Goal: Find specific page/section: Find specific page/section

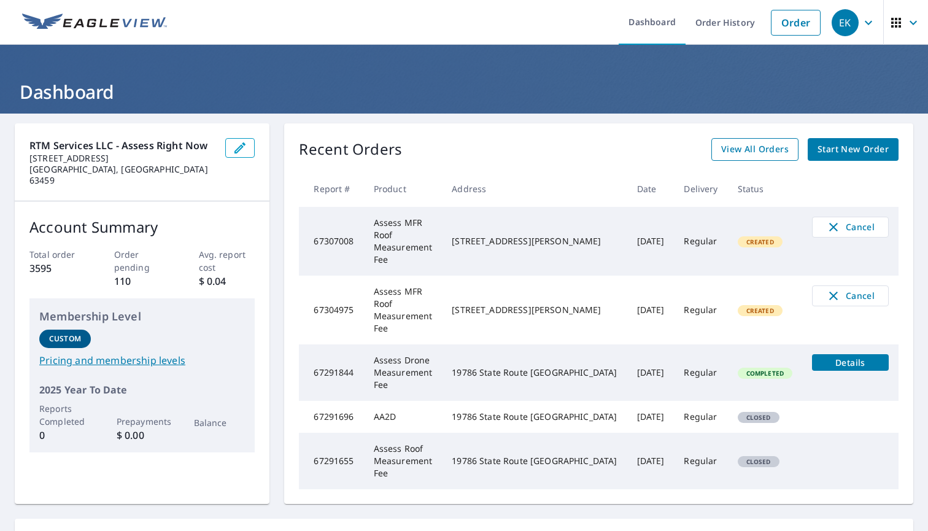
click at [729, 145] on span "View All Orders" at bounding box center [755, 149] width 68 height 15
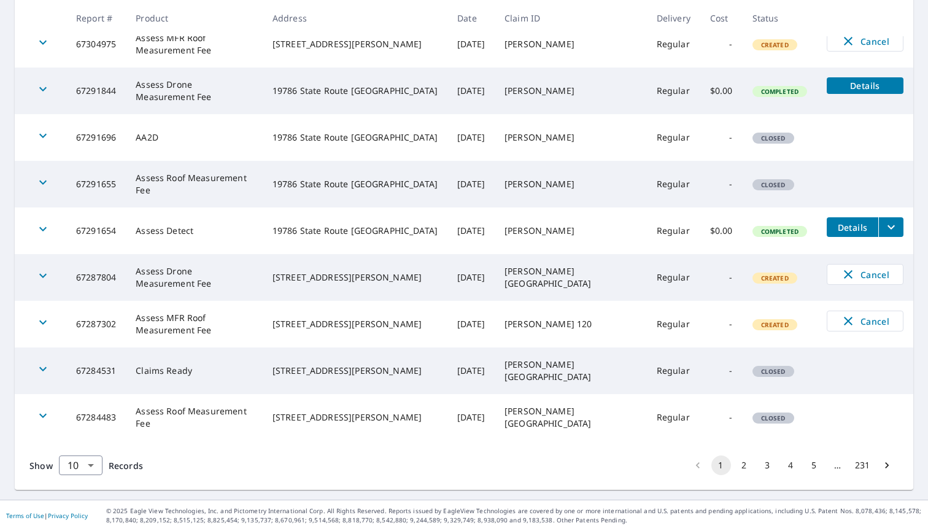
scroll to position [298, 0]
click at [748, 466] on button "2" at bounding box center [745, 466] width 20 height 20
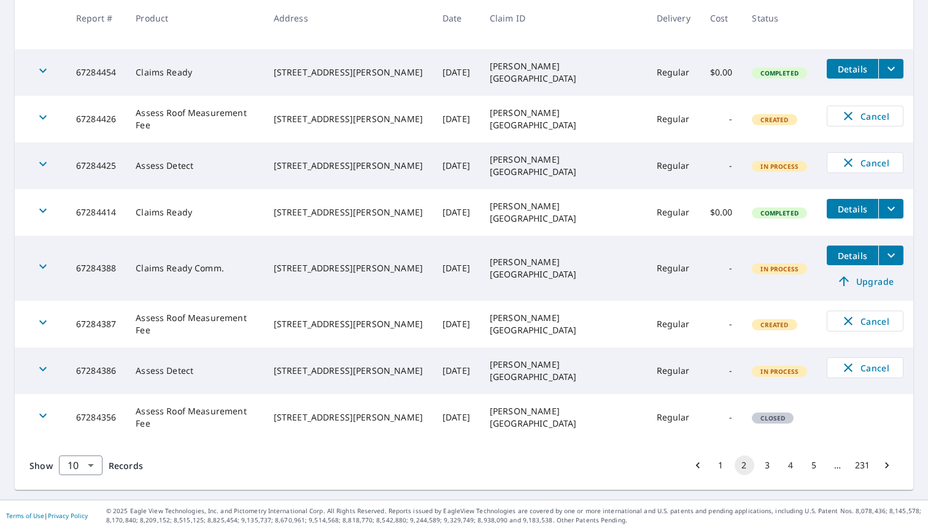
scroll to position [316, 0]
click at [766, 465] on button "3" at bounding box center [768, 466] width 20 height 20
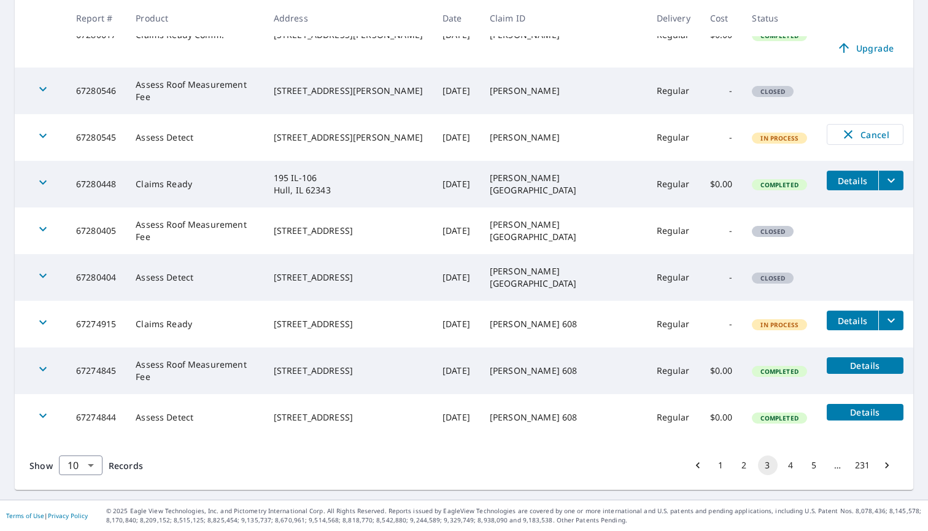
scroll to position [316, 0]
click at [791, 467] on button "4" at bounding box center [792, 466] width 20 height 20
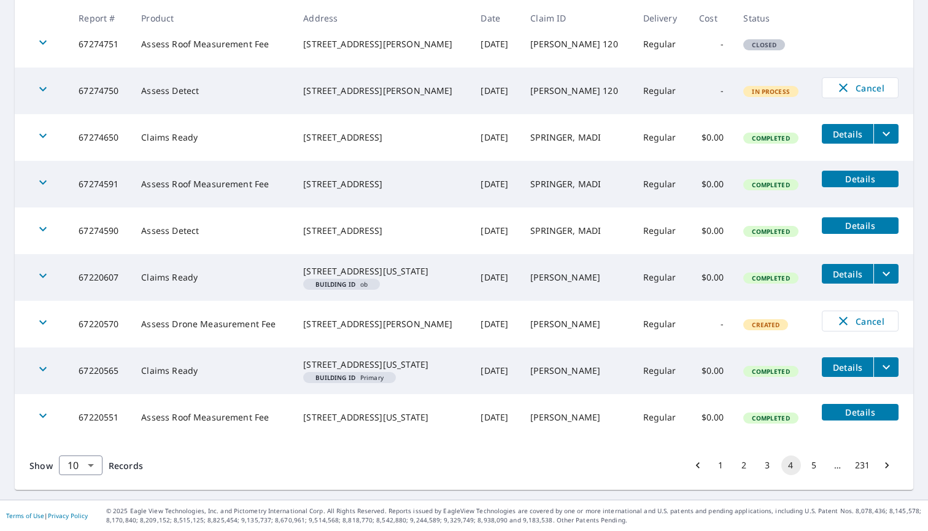
scroll to position [336, 0]
click at [818, 466] on button "5" at bounding box center [815, 466] width 20 height 20
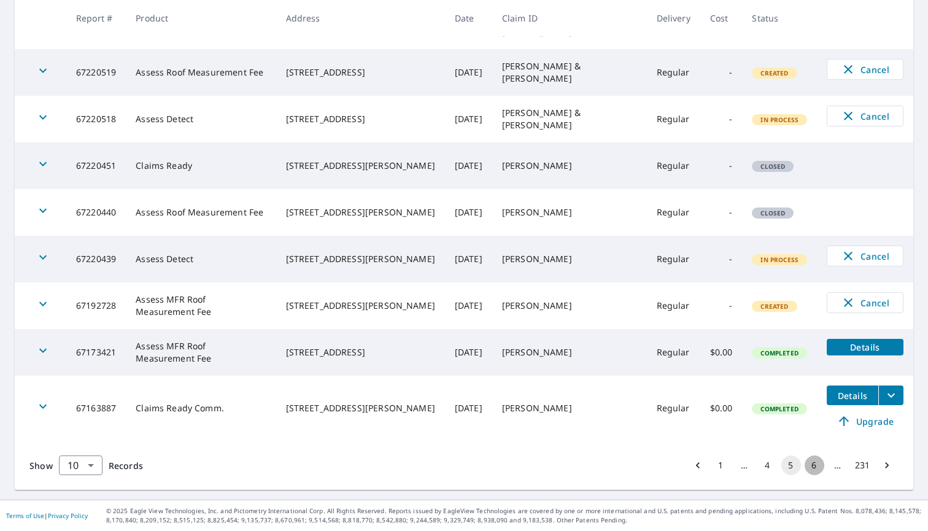
click at [818, 467] on button "6" at bounding box center [815, 466] width 20 height 20
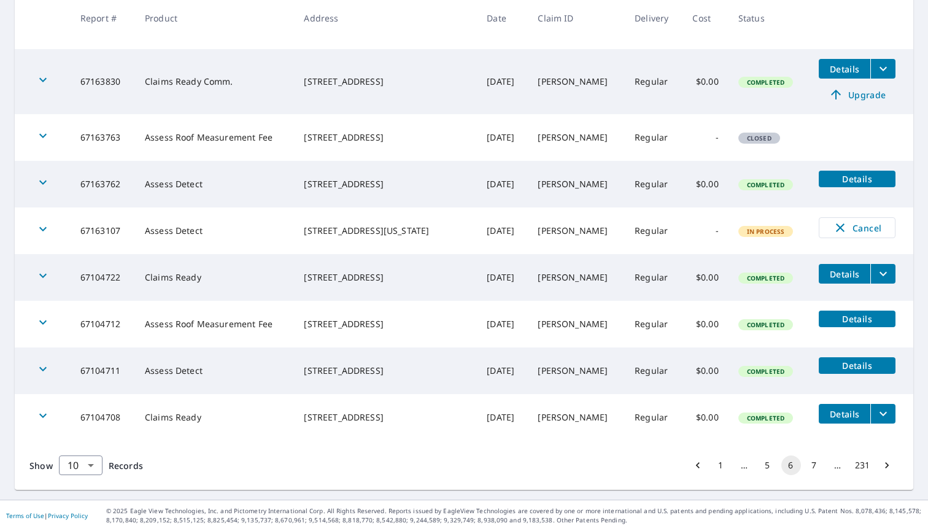
scroll to position [316, 0]
click at [812, 472] on button "7" at bounding box center [815, 466] width 20 height 20
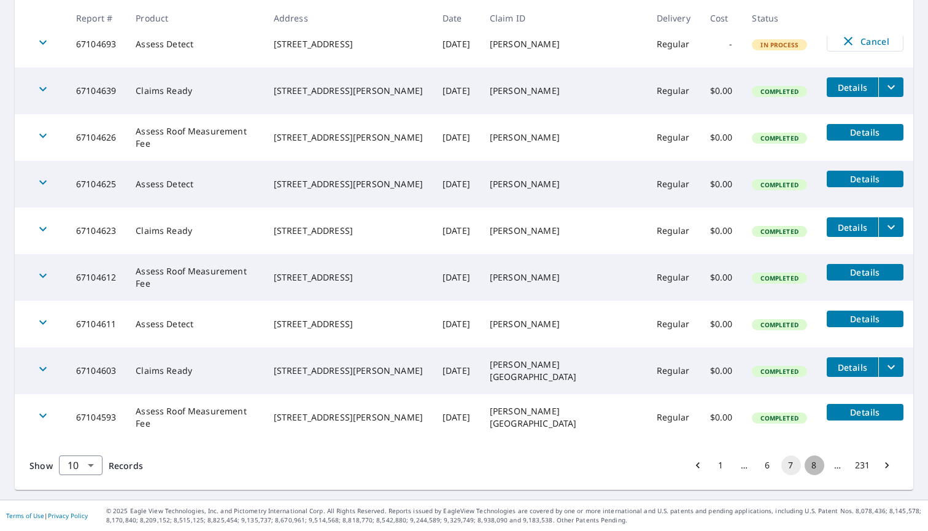
click at [821, 462] on button "8" at bounding box center [815, 466] width 20 height 20
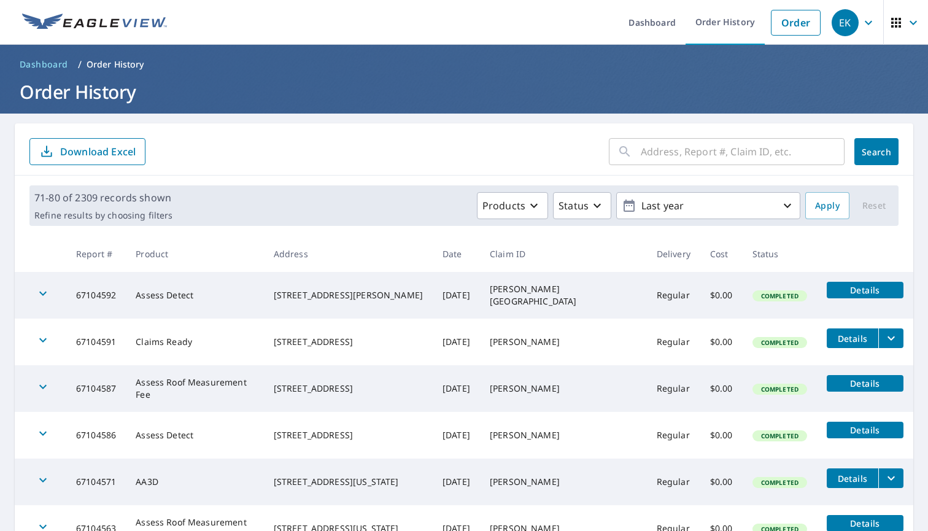
click at [724, 156] on input "text" at bounding box center [743, 151] width 204 height 34
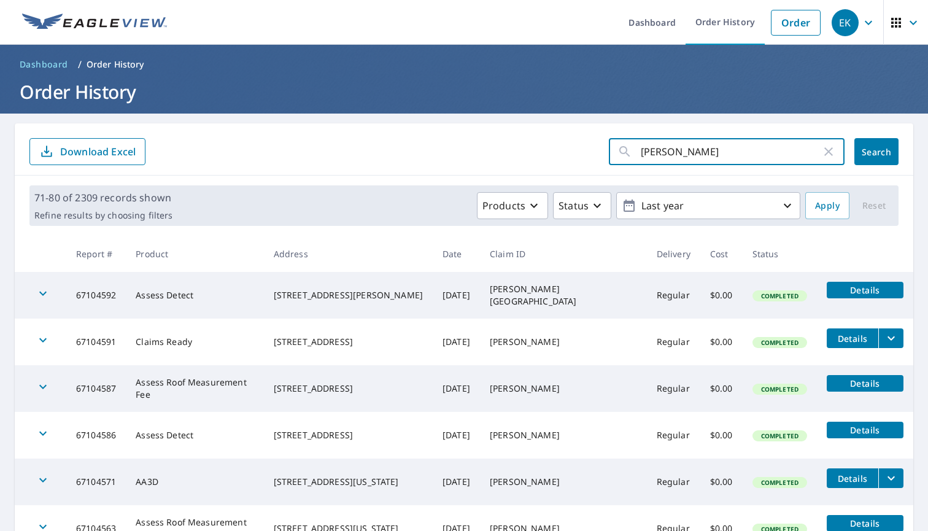
type input "[PERSON_NAME]"
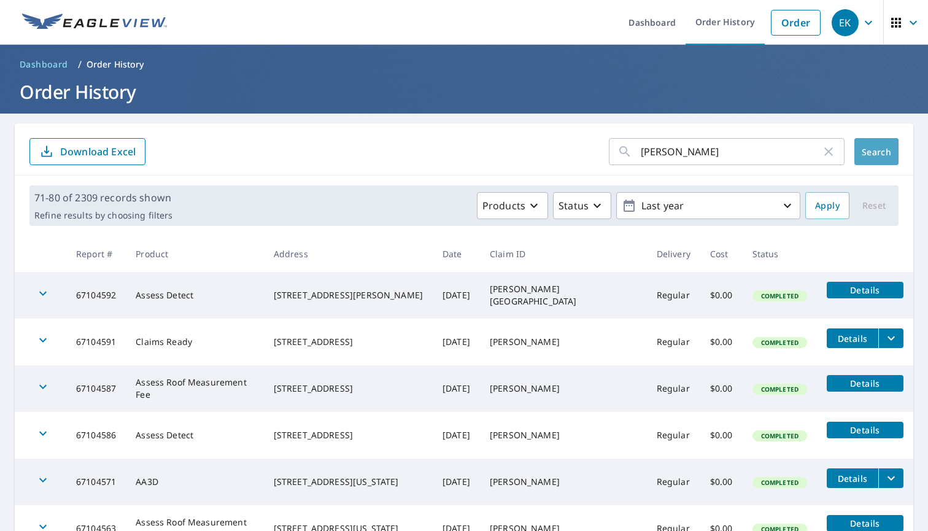
click at [891, 153] on button "Search" at bounding box center [877, 151] width 44 height 27
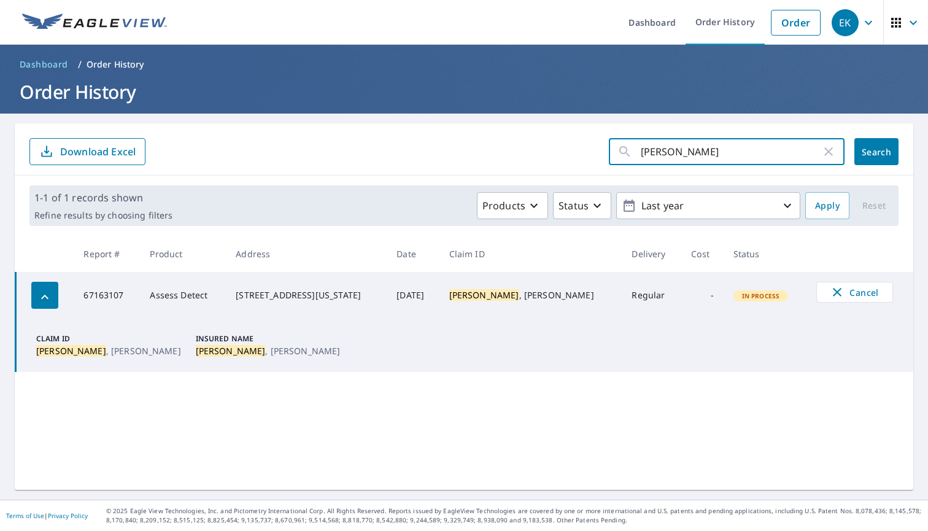
click at [716, 153] on input "[PERSON_NAME]" at bounding box center [731, 151] width 181 height 34
click at [44, 291] on icon "button" at bounding box center [44, 297] width 15 height 15
